Goal: Information Seeking & Learning: Understand process/instructions

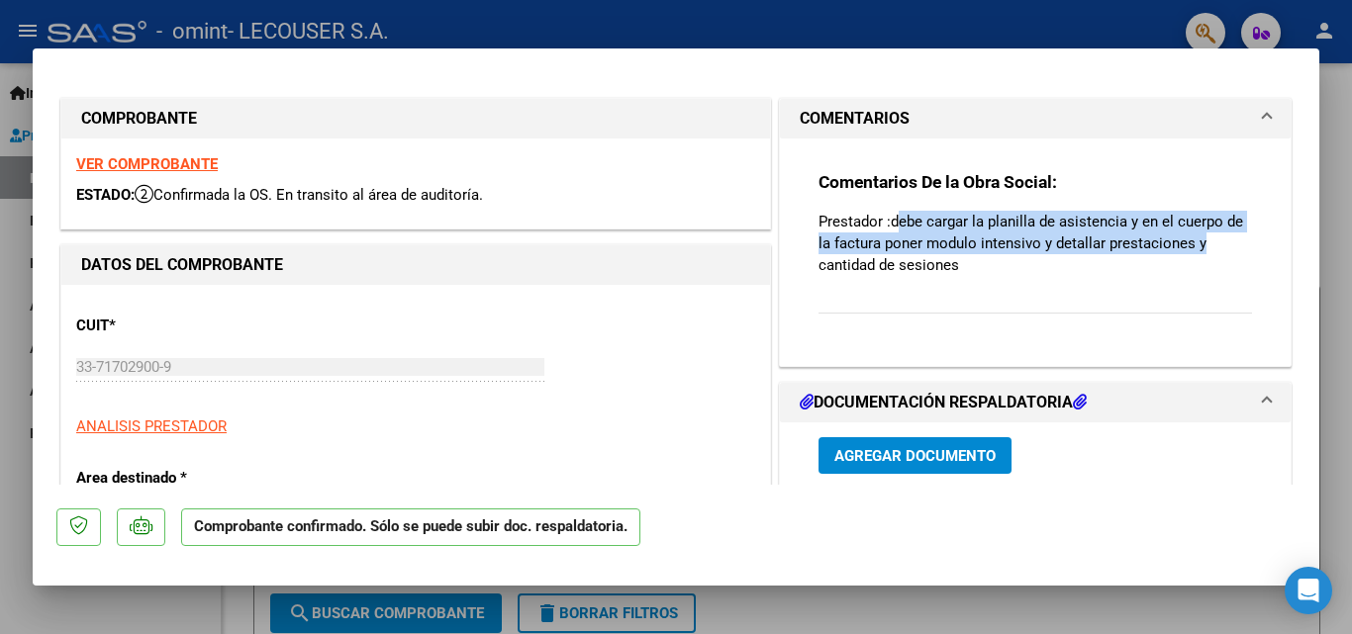
drag, startPoint x: 894, startPoint y: 205, endPoint x: 1200, endPoint y: 243, distance: 308.2
click at [1200, 243] on div "Comentarios De la Obra Social: Prestador :debe cargar la planilla de asistencia…" at bounding box center [1036, 253] width 434 height 164
click at [1100, 221] on p "Prestador :debe cargar la planilla de asistencia y en el cuerpo de la factura p…" at bounding box center [1036, 243] width 434 height 65
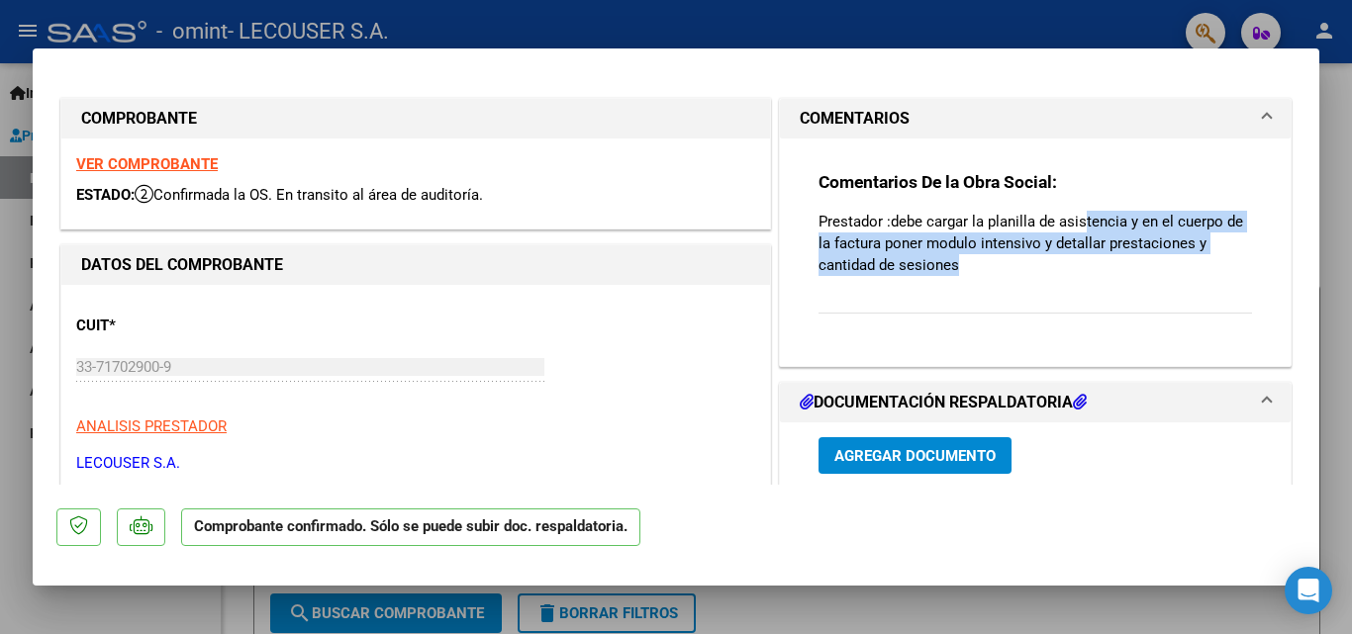
drag, startPoint x: 985, startPoint y: 267, endPoint x: 1076, endPoint y: 219, distance: 103.2
click at [1076, 219] on p "Prestador :debe cargar la planilla de asistencia y en el cuerpo de la factura p…" at bounding box center [1036, 243] width 434 height 65
click at [988, 264] on p "Prestador :debe cargar la planilla de asistencia y en el cuerpo de la factura p…" at bounding box center [1036, 243] width 434 height 65
drag, startPoint x: 981, startPoint y: 266, endPoint x: 807, endPoint y: 199, distance: 186.8
click at [807, 199] on div "Comentarios De la Obra Social: Prestador :debe cargar la planilla de asistencia…" at bounding box center [1035, 244] width 463 height 211
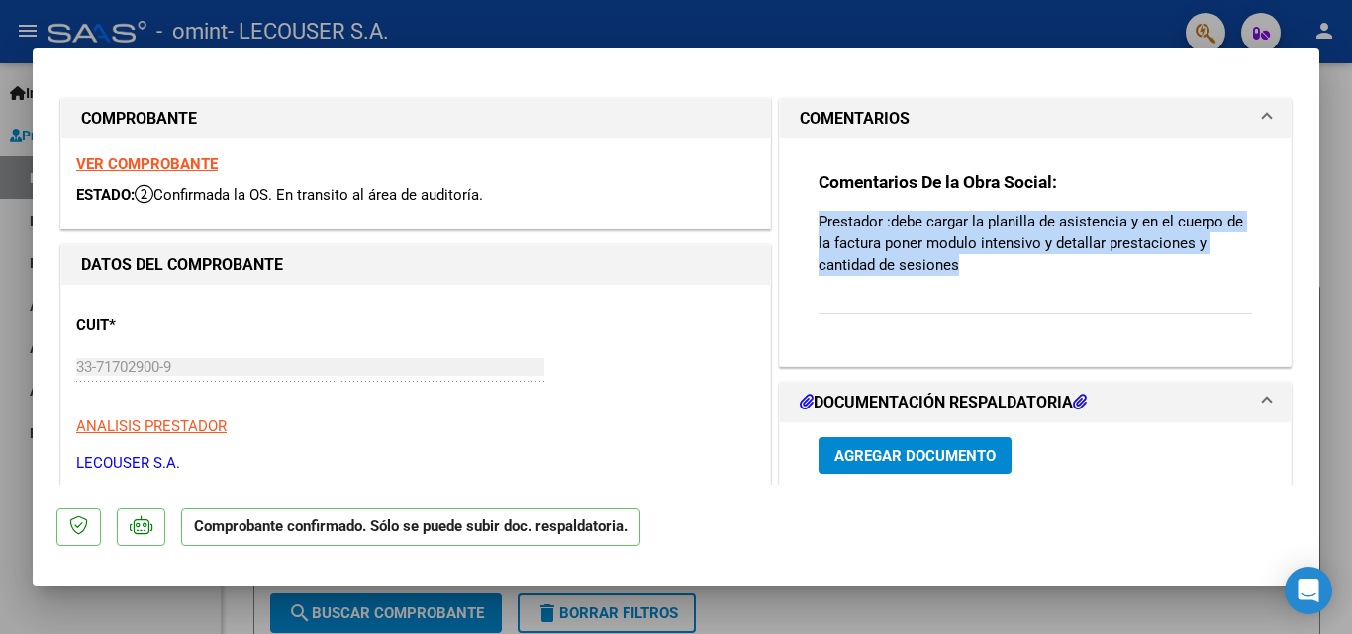
copy p "Prestador :debe cargar la planilla de asistencia y en el cuerpo de la factura p…"
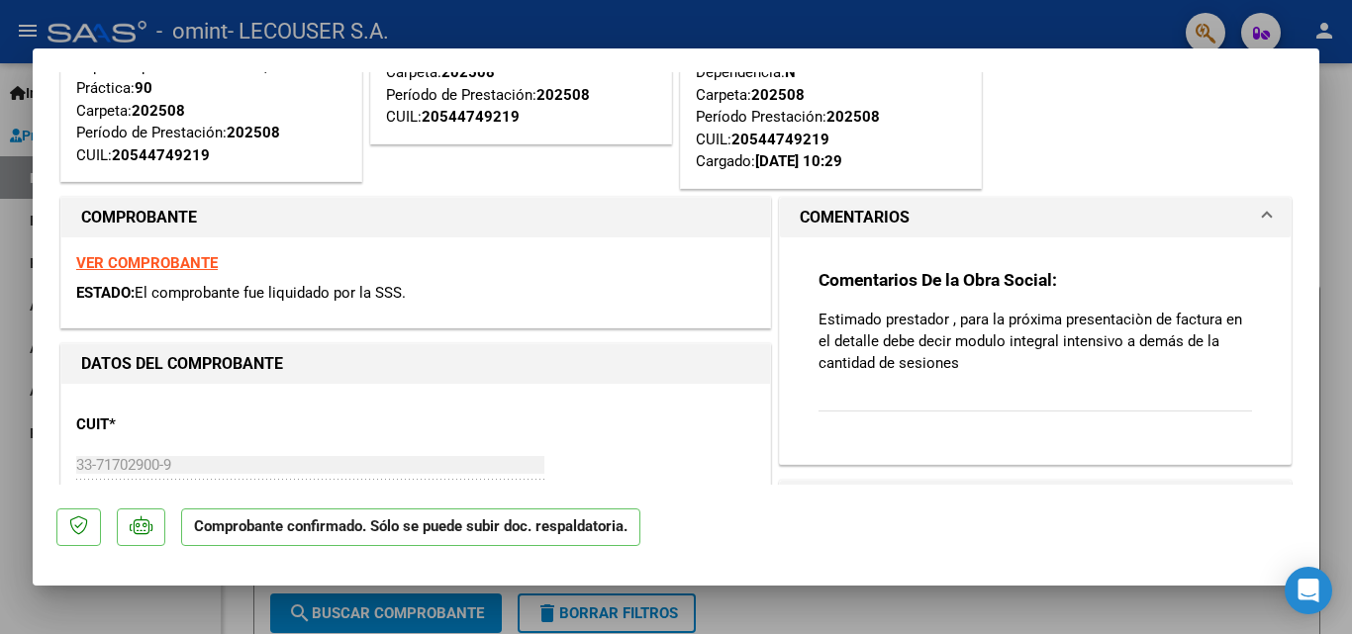
scroll to position [198, 0]
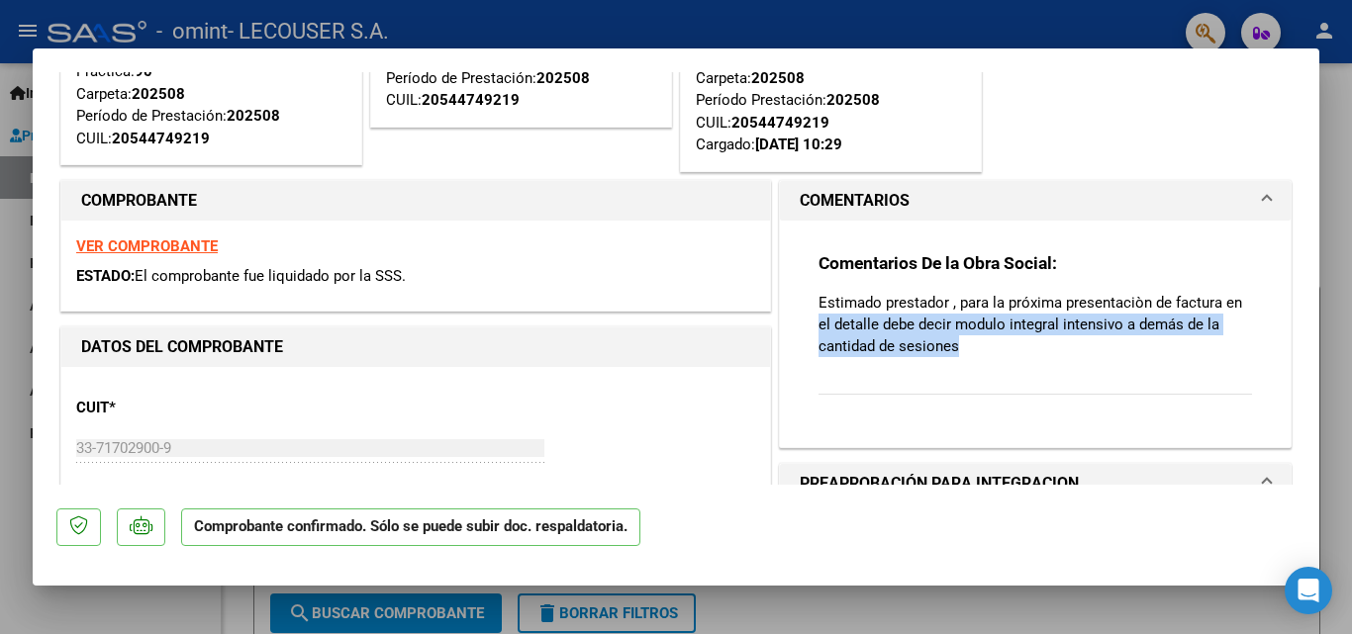
drag, startPoint x: 948, startPoint y: 348, endPoint x: 811, endPoint y: 315, distance: 141.6
click at [819, 315] on p "Estimado prestador , para la próxima presentaciòn de factura en el detalle debe…" at bounding box center [1036, 324] width 434 height 65
